Goal: Use online tool/utility: Use online tool/utility

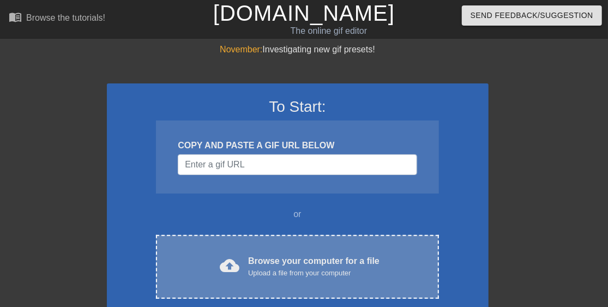
click at [316, 249] on div "cloud_upload Browse your computer for a file Upload a file from your computer C…" at bounding box center [297, 267] width 282 height 64
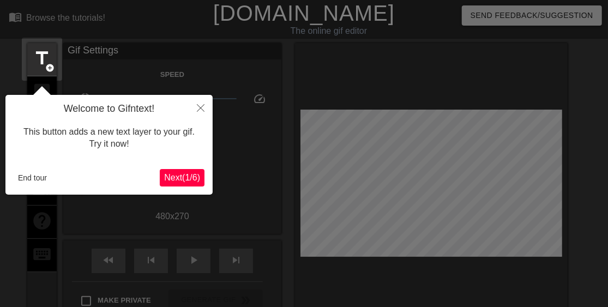
scroll to position [27, 0]
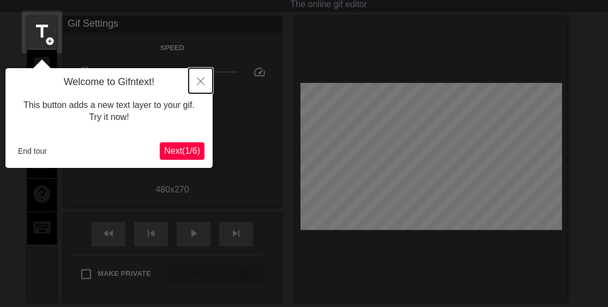
click at [199, 82] on icon "Close" at bounding box center [201, 81] width 8 height 8
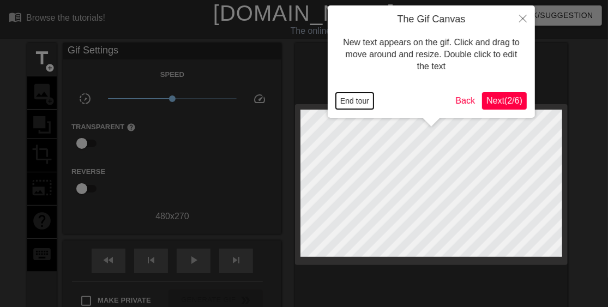
click at [356, 98] on button "End tour" at bounding box center [355, 101] width 38 height 16
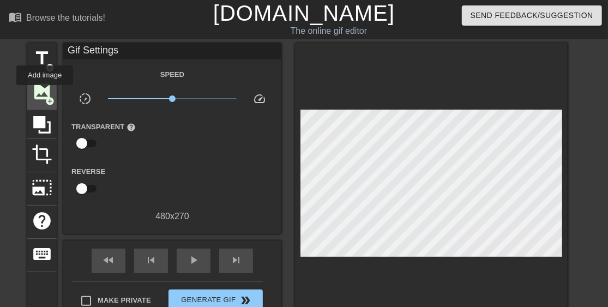
click at [45, 93] on span "image" at bounding box center [42, 91] width 21 height 21
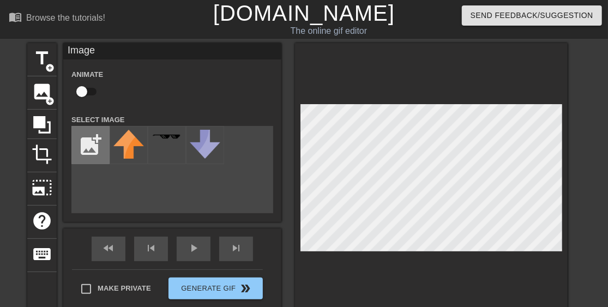
click at [98, 156] on input "file" at bounding box center [90, 144] width 37 height 37
click at [83, 146] on input "file" at bounding box center [90, 144] width 37 height 37
type input "C:\fakepath\McAfee-Logo.png"
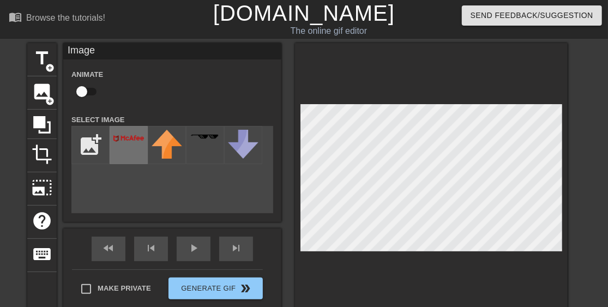
click at [119, 143] on img at bounding box center [128, 138] width 31 height 17
click at [257, 187] on div "title add_circle image add_circle crop photo_size_select_large help keyboard Im…" at bounding box center [297, 180] width 540 height 274
click at [404, 69] on div at bounding box center [431, 180] width 273 height 274
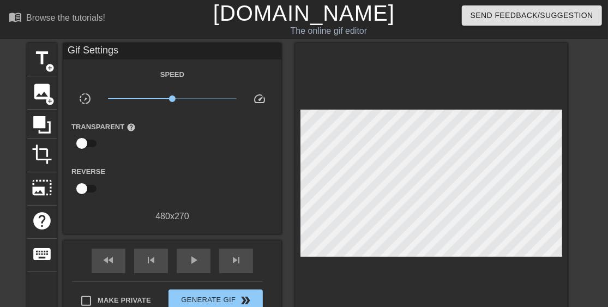
click at [296, 131] on div at bounding box center [431, 186] width 273 height 286
click at [264, 51] on div "title add_circle image add_circle crop photo_size_select_large help keyboard Gi…" at bounding box center [297, 186] width 540 height 286
click at [297, 132] on div at bounding box center [431, 186] width 273 height 286
click at [298, 76] on div at bounding box center [431, 186] width 273 height 286
click at [41, 95] on span "image" at bounding box center [42, 91] width 21 height 21
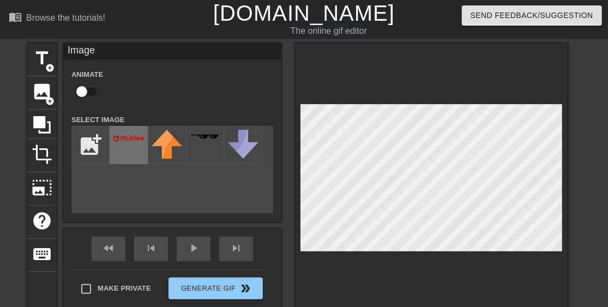
click at [123, 143] on img at bounding box center [128, 138] width 31 height 17
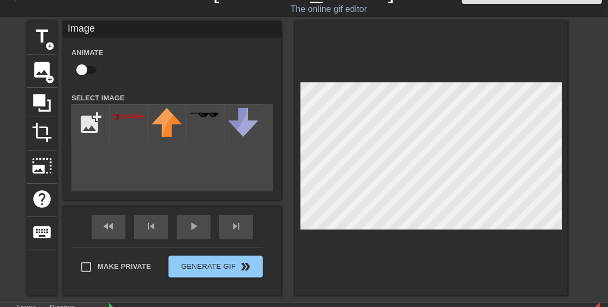
scroll to position [21, 0]
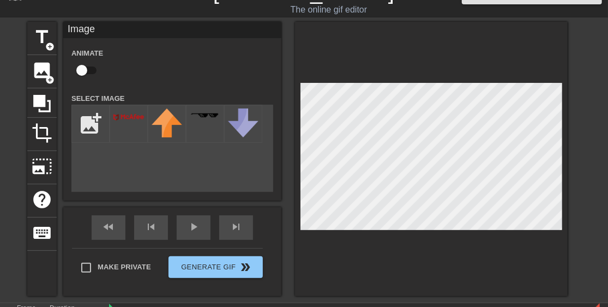
click at [223, 161] on div "title add_circle image add_circle crop photo_size_select_large help keyboard Im…" at bounding box center [297, 159] width 540 height 274
click at [418, 248] on div at bounding box center [431, 159] width 273 height 274
click at [403, 270] on div at bounding box center [431, 159] width 273 height 274
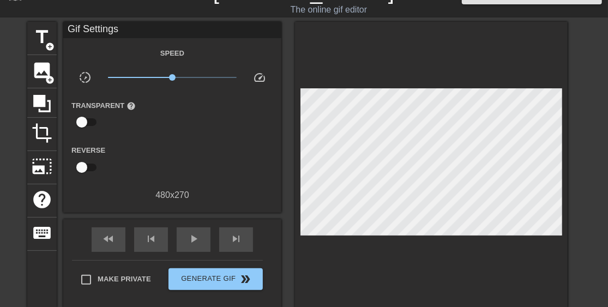
scroll to position [113, 0]
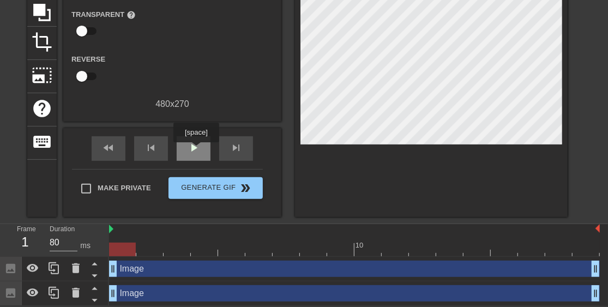
click at [196, 150] on span "play_arrow" at bounding box center [193, 147] width 13 height 13
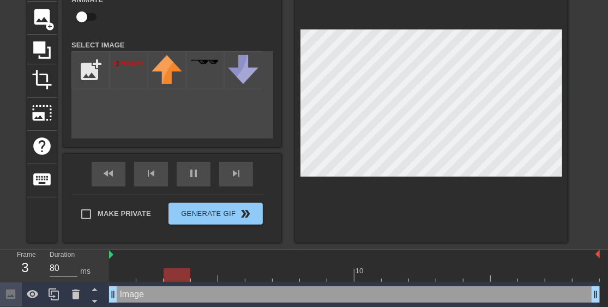
scroll to position [75, 0]
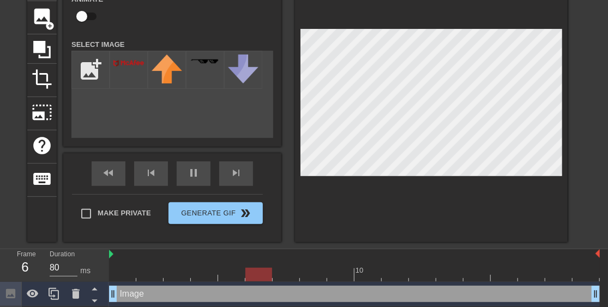
click at [397, 227] on div at bounding box center [431, 105] width 273 height 274
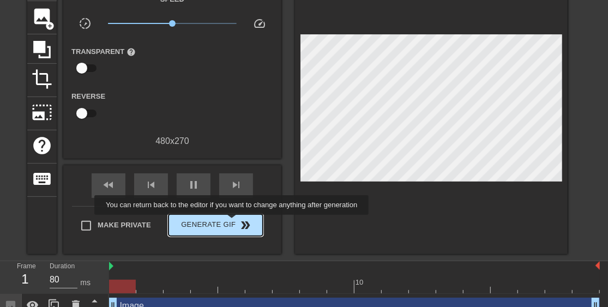
click at [233, 222] on span "Generate Gif double_arrow" at bounding box center [216, 225] width 86 height 13
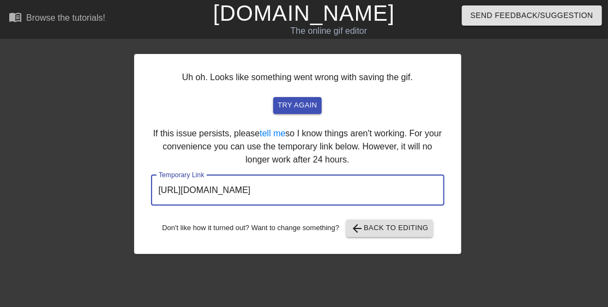
drag, startPoint x: 380, startPoint y: 193, endPoint x: 98, endPoint y: 189, distance: 282.4
click at [151, 189] on input "[URL][DOMAIN_NAME]" at bounding box center [297, 190] width 293 height 31
